Goal: Find specific page/section: Find specific page/section

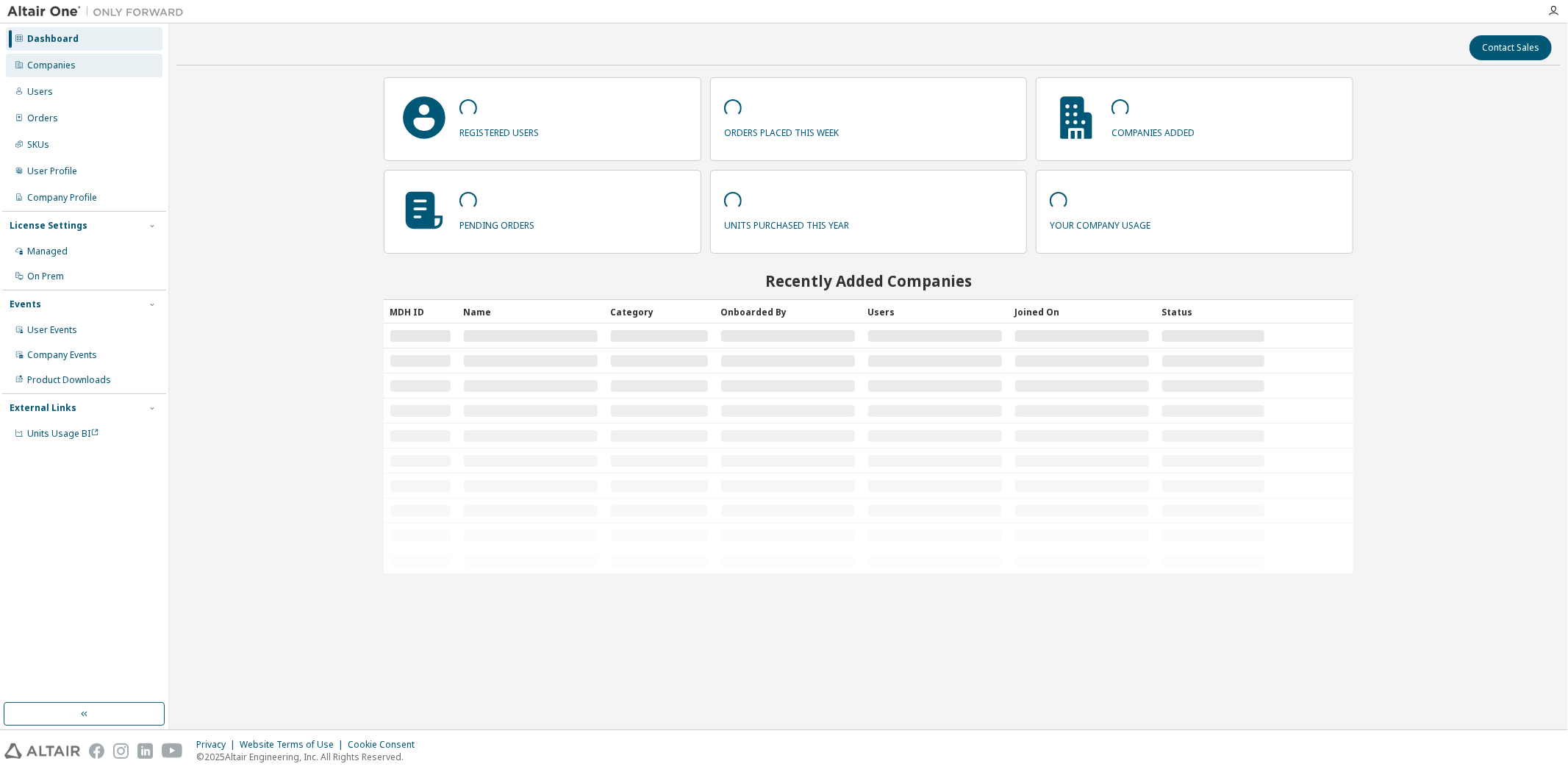
click at [84, 63] on div "Companies" at bounding box center [84, 66] width 157 height 24
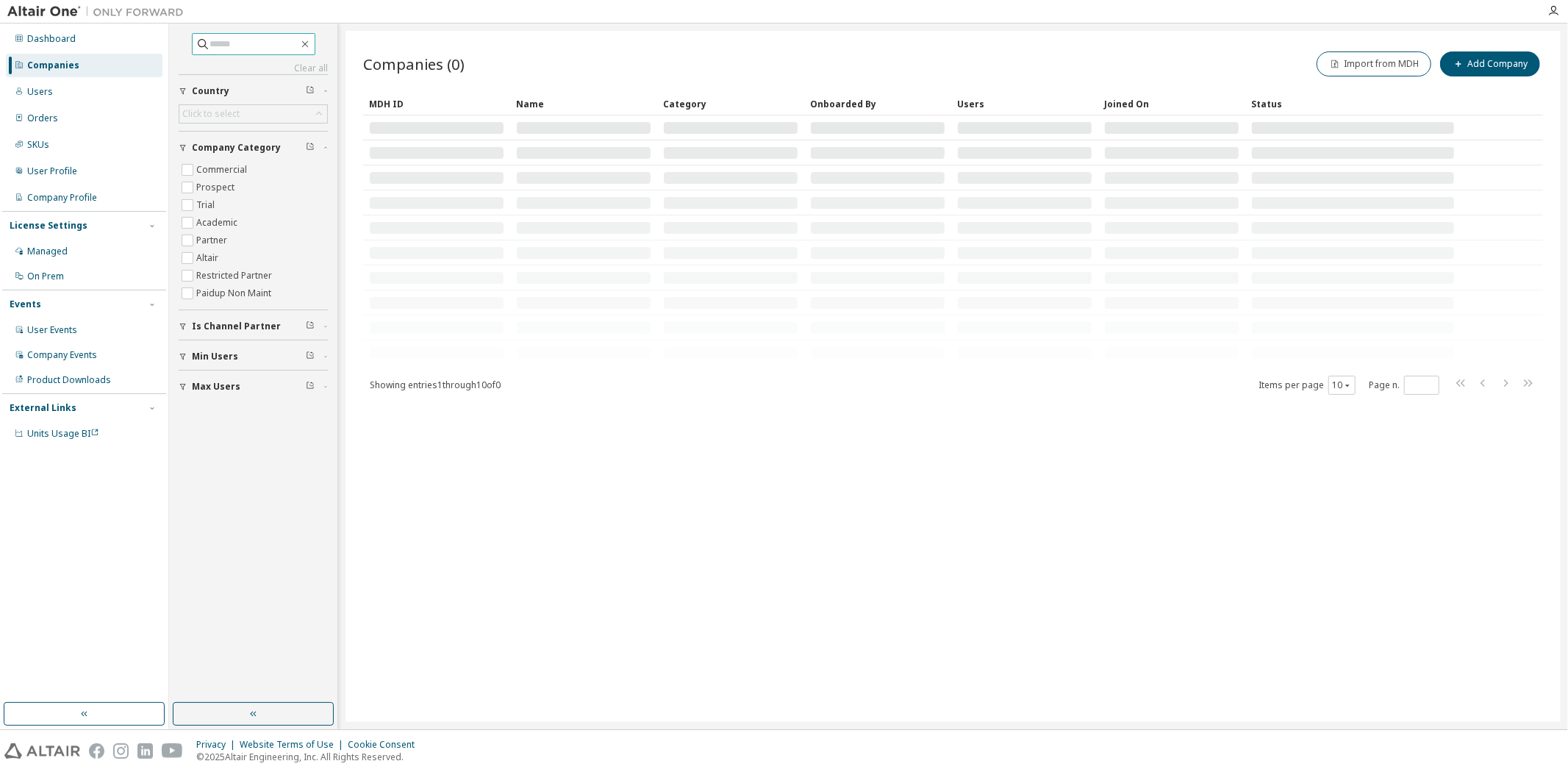
click at [215, 46] on input "text" at bounding box center [254, 44] width 88 height 15
type input "*********"
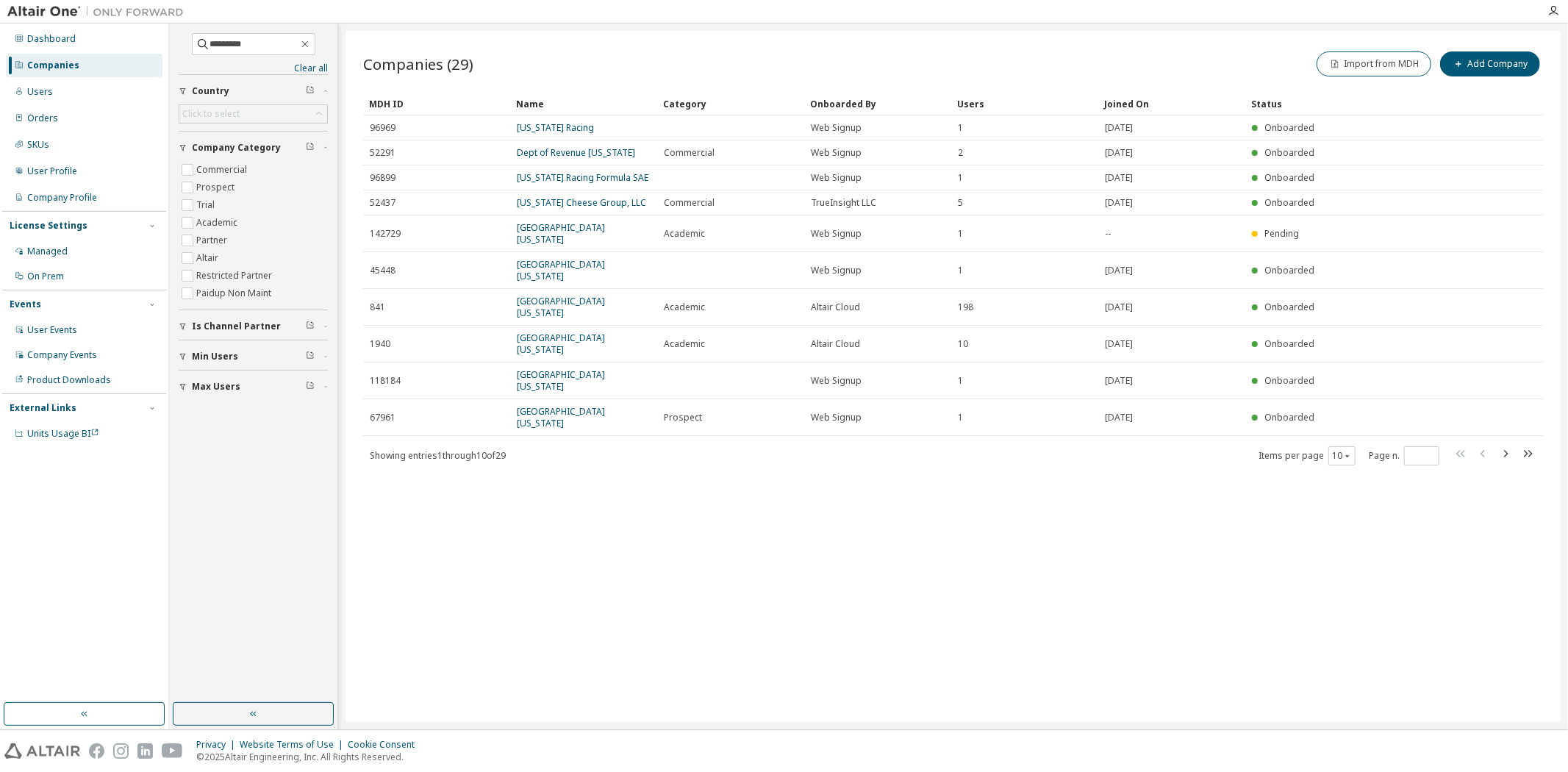
click at [969, 104] on div "Users" at bounding box center [1025, 104] width 136 height 24
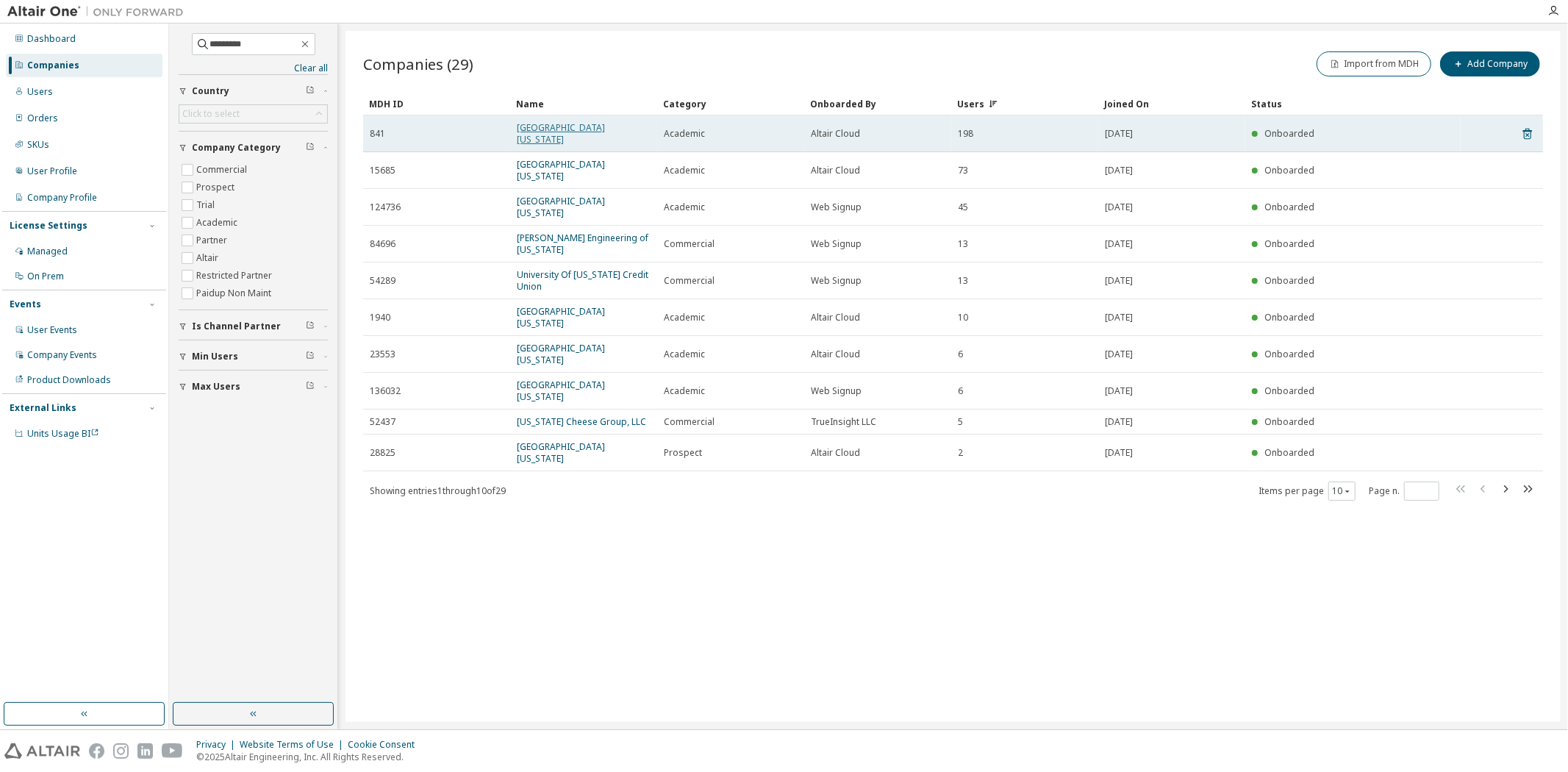
click at [544, 122] on link "University of Wisconsin - Madison" at bounding box center [560, 134] width 88 height 24
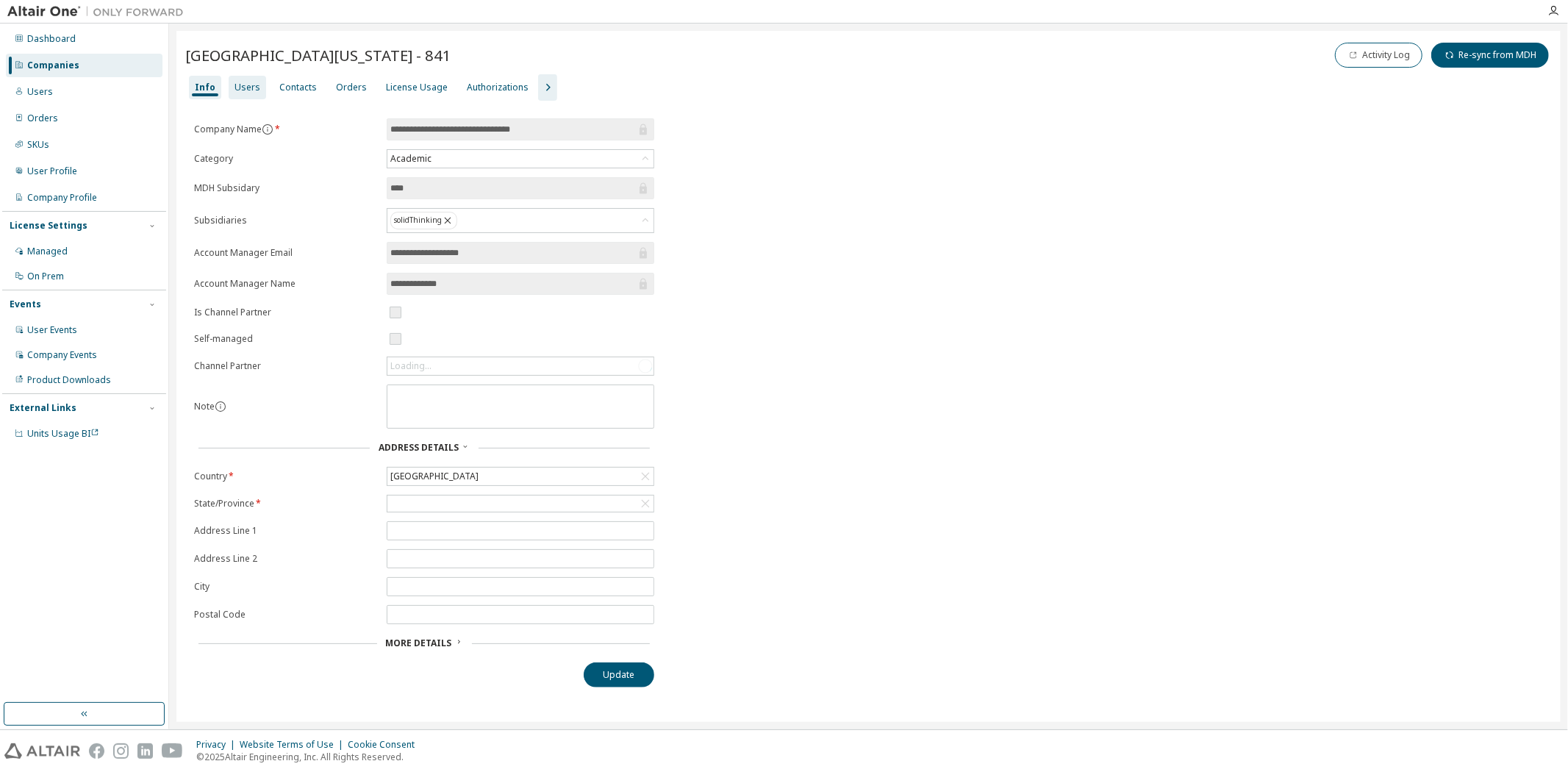
click at [240, 87] on div "Users" at bounding box center [247, 88] width 26 height 12
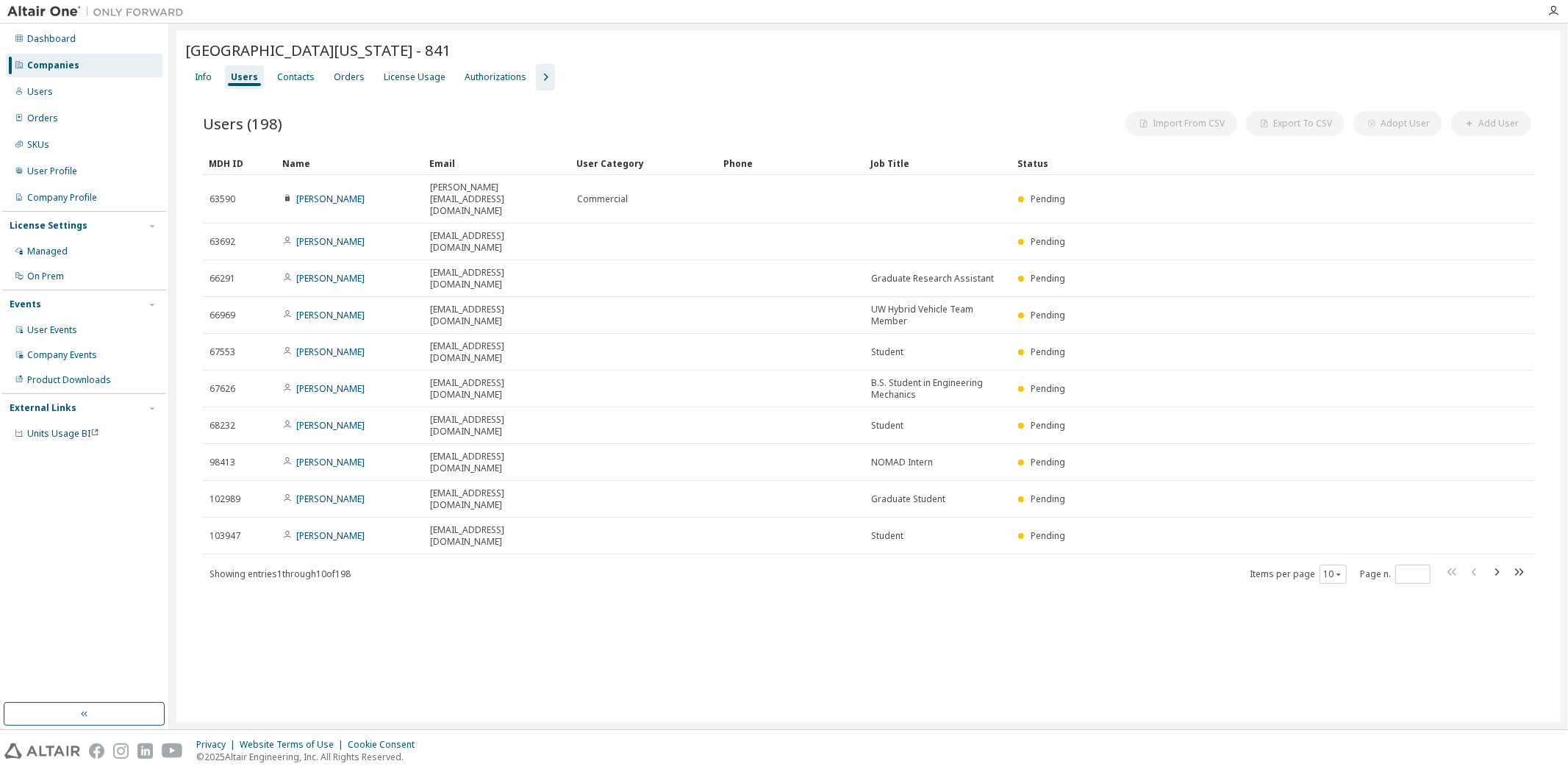
click at [536, 77] on icon "button" at bounding box center [545, 78] width 18 height 18
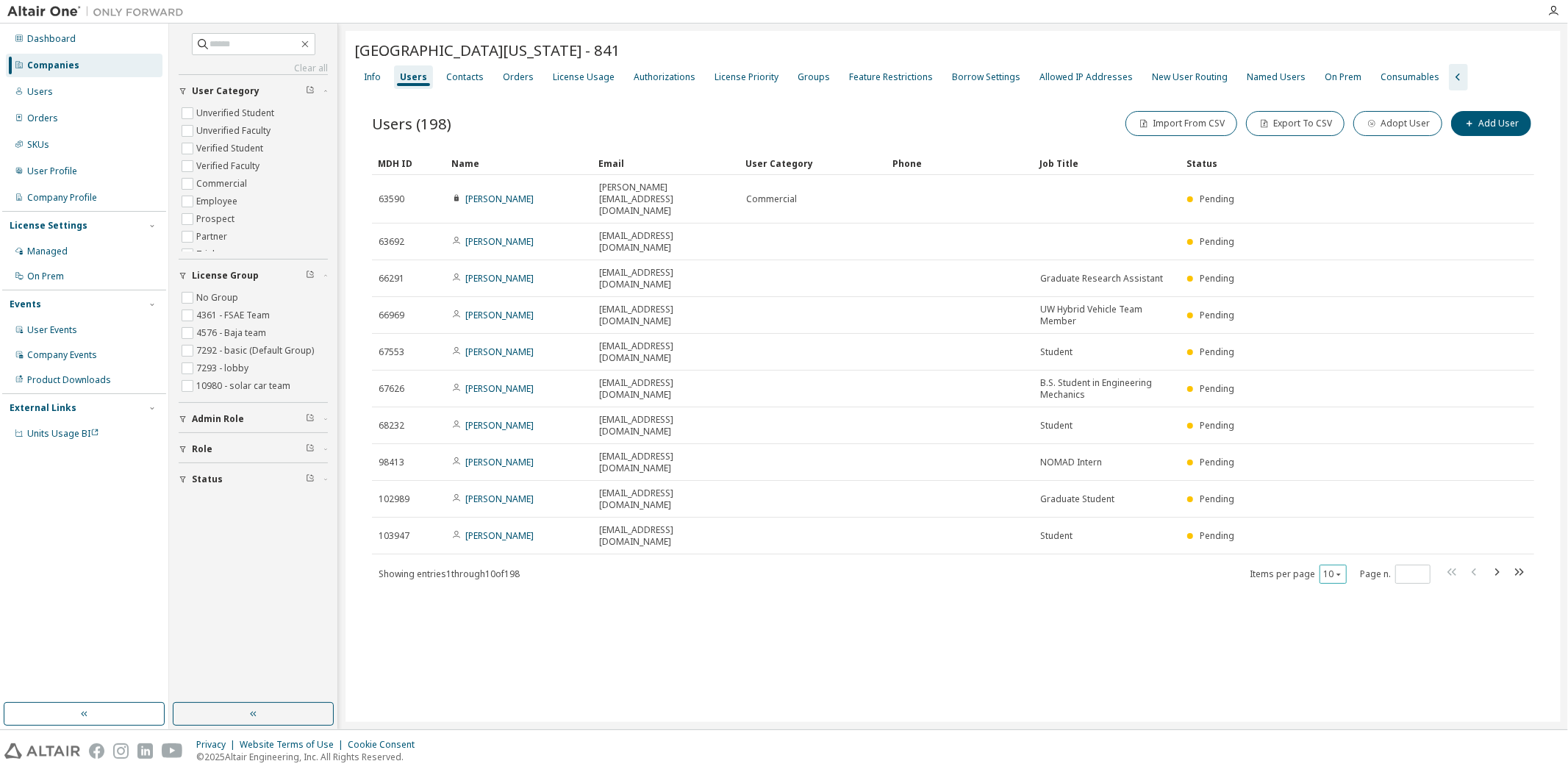
click at [1335, 571] on icon "button" at bounding box center [1338, 575] width 9 height 9
click at [1344, 558] on div "100" at bounding box center [1379, 559] width 118 height 18
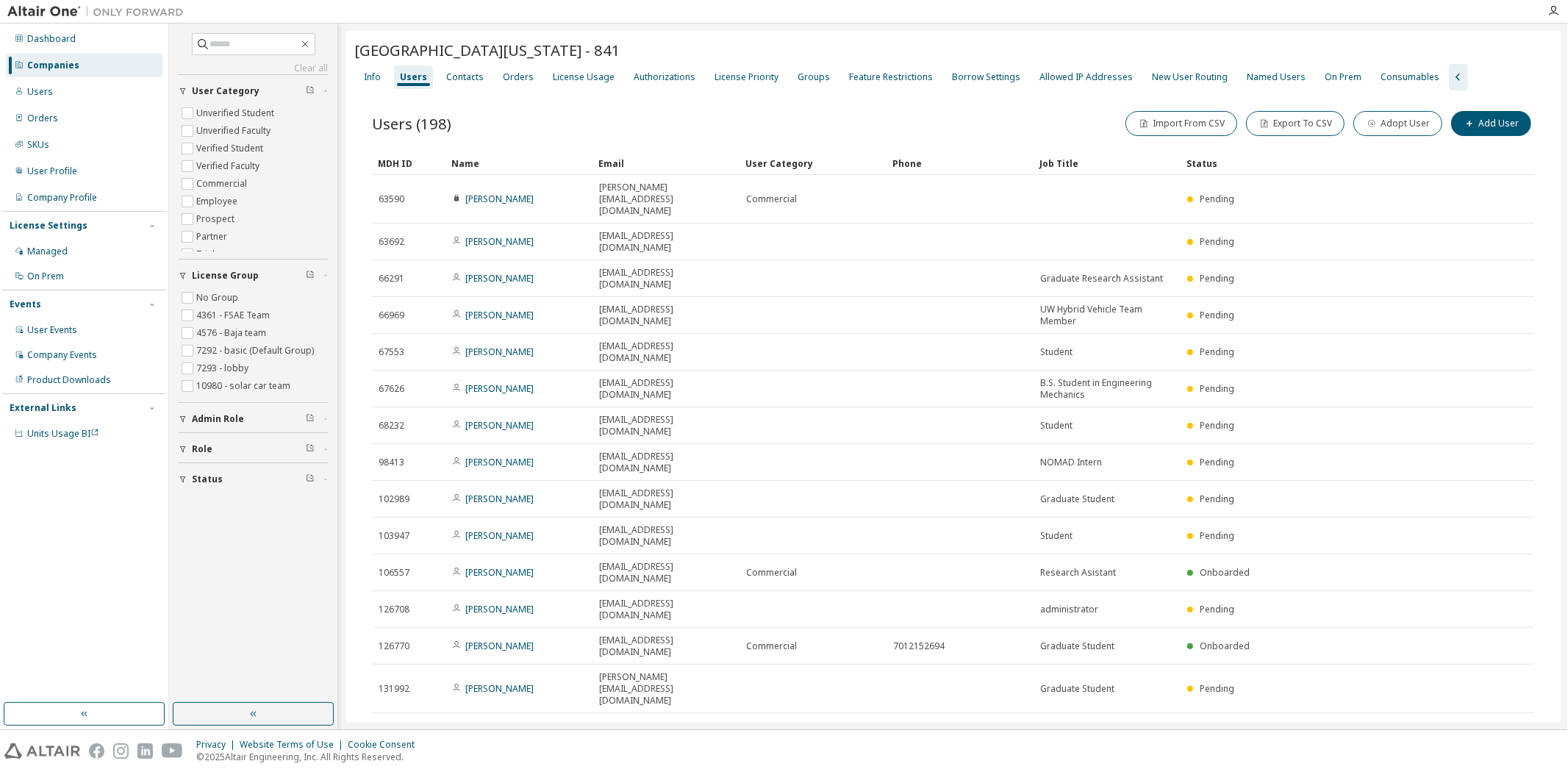
click at [1204, 159] on div "Status" at bounding box center [1312, 164] width 252 height 24
click at [1225, 161] on div "Status" at bounding box center [1312, 164] width 252 height 24
click at [1202, 164] on div "Status" at bounding box center [1312, 164] width 252 height 24
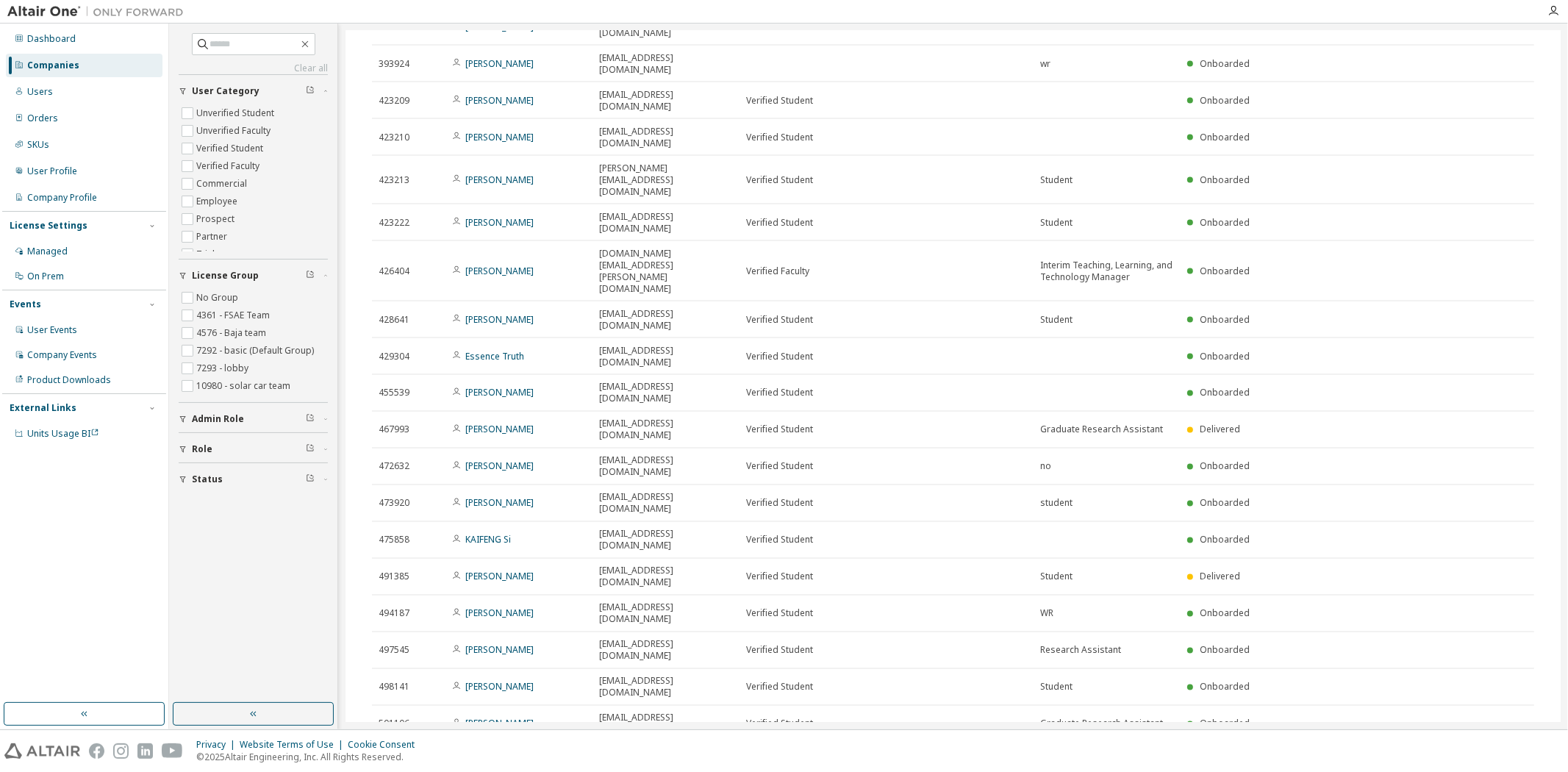
scroll to position [2065, 0]
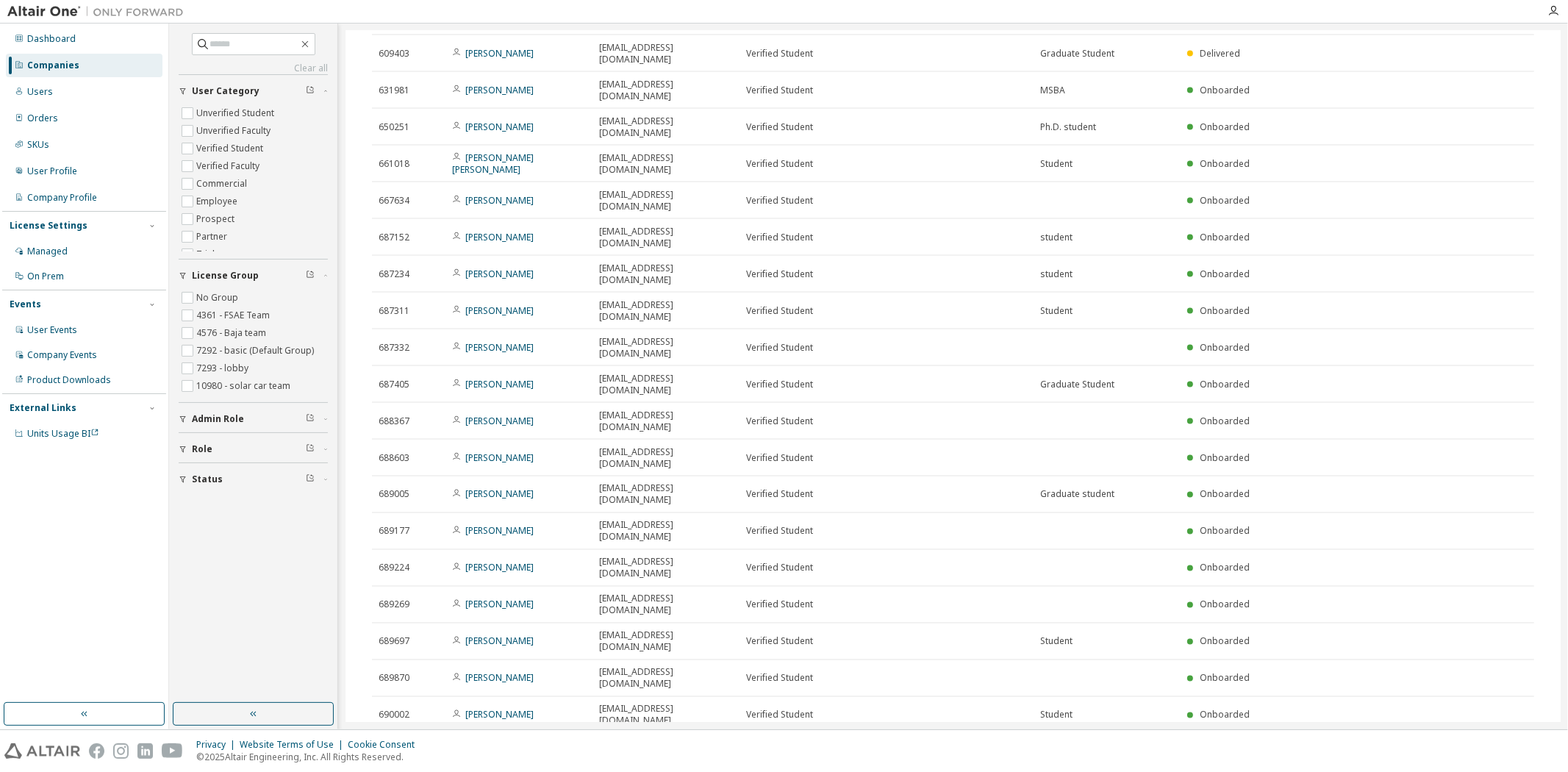
scroll to position [1991, 0]
type input "*"
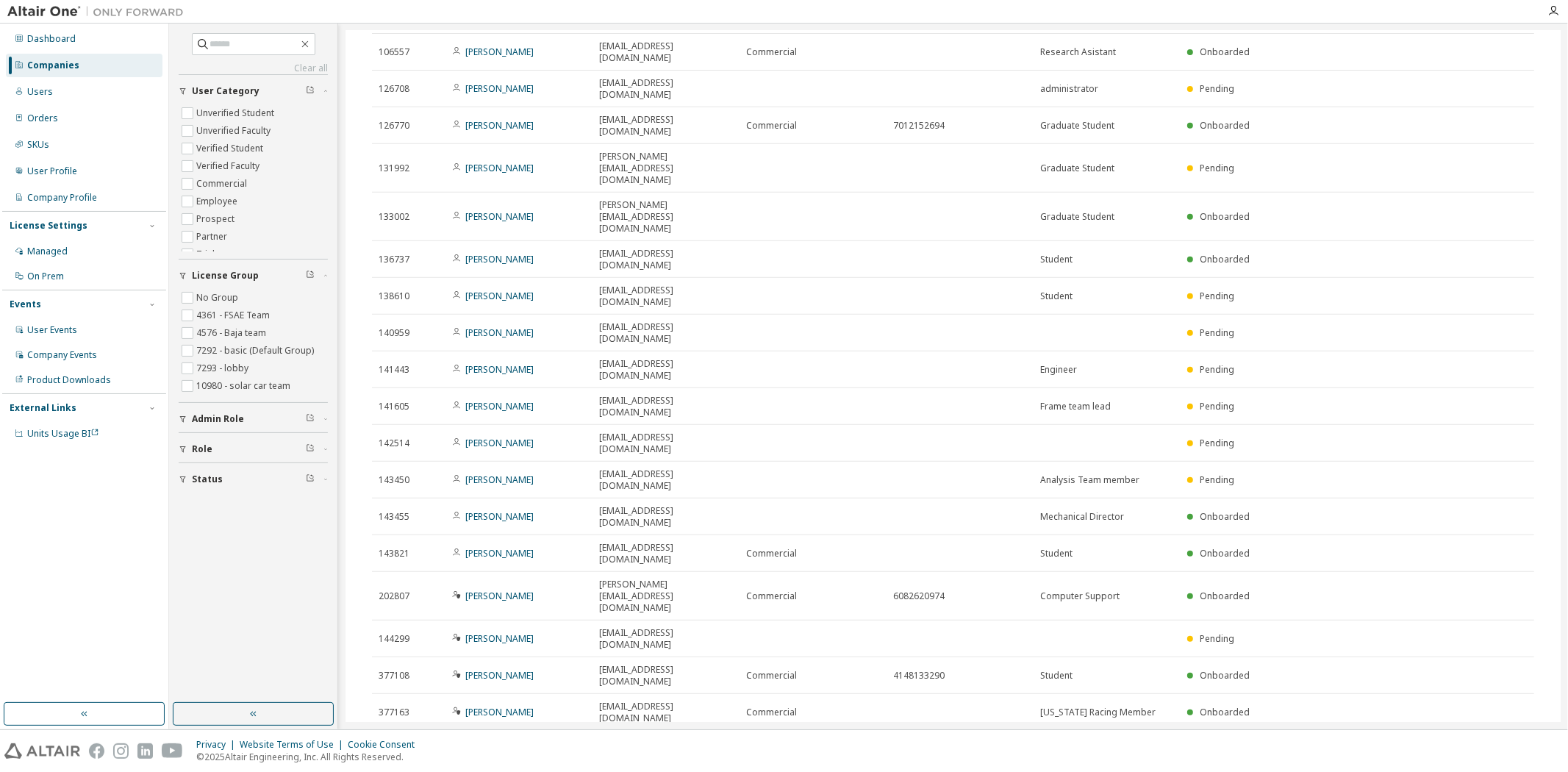
scroll to position [275, 0]
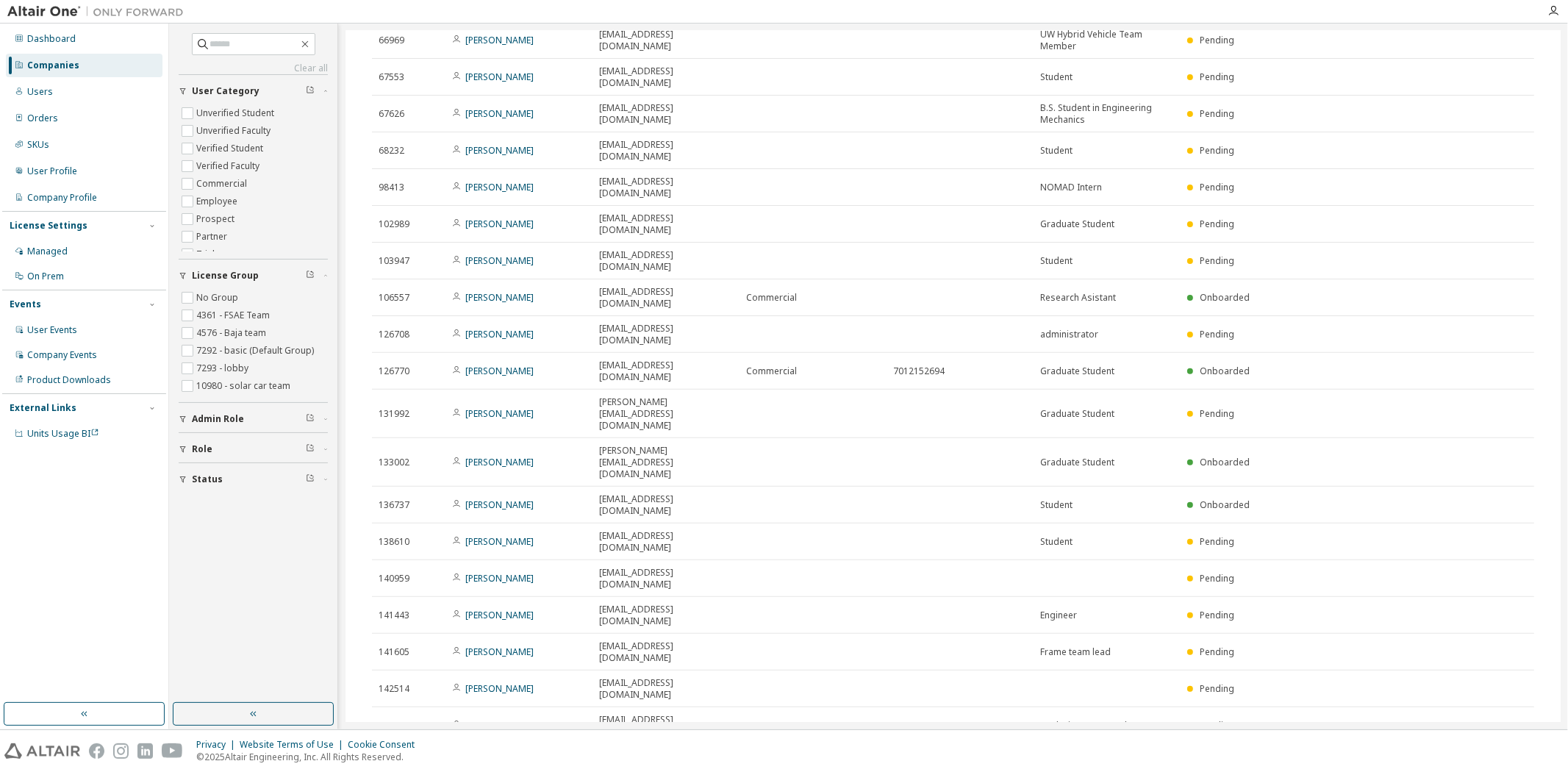
drag, startPoint x: 716, startPoint y: 537, endPoint x: 600, endPoint y: 540, distance: 116.0
copy span "hanke.vendor@ece.wisc.edu"
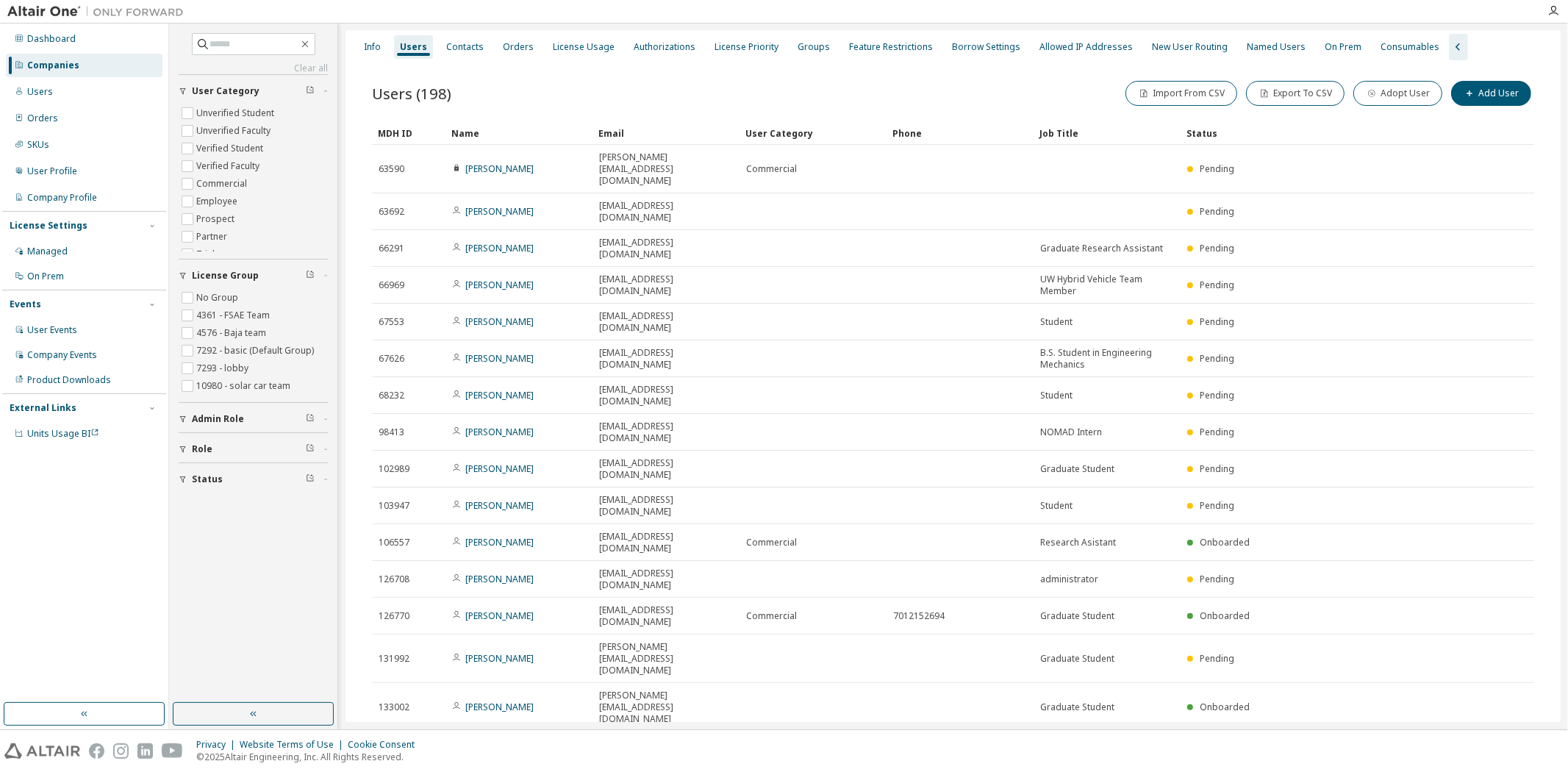
scroll to position [601, 0]
